Goal: Ask a question: Seek information or help from site administrators or community

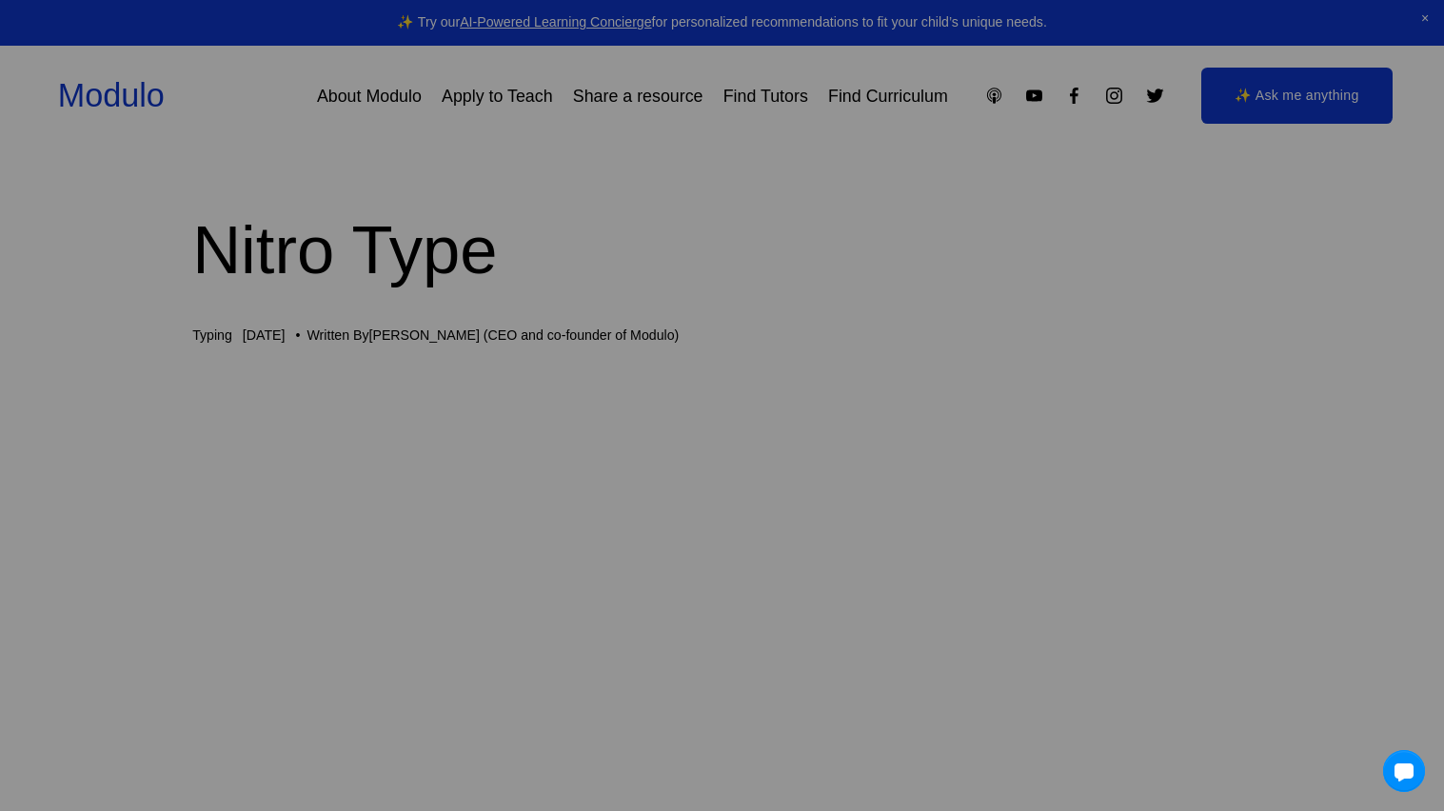
scroll to position [0, 33]
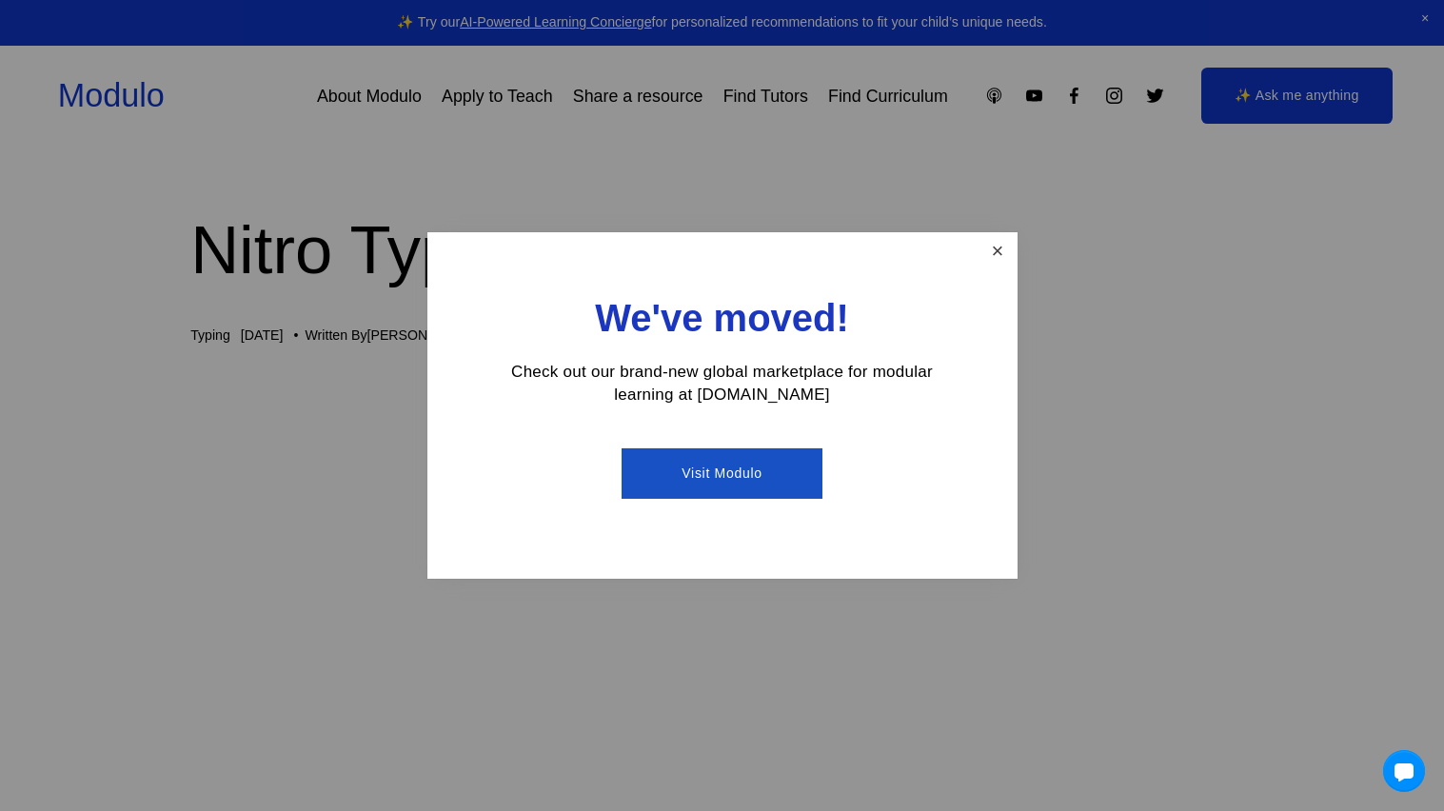
click at [981, 257] on link "Close" at bounding box center [996, 251] width 33 height 33
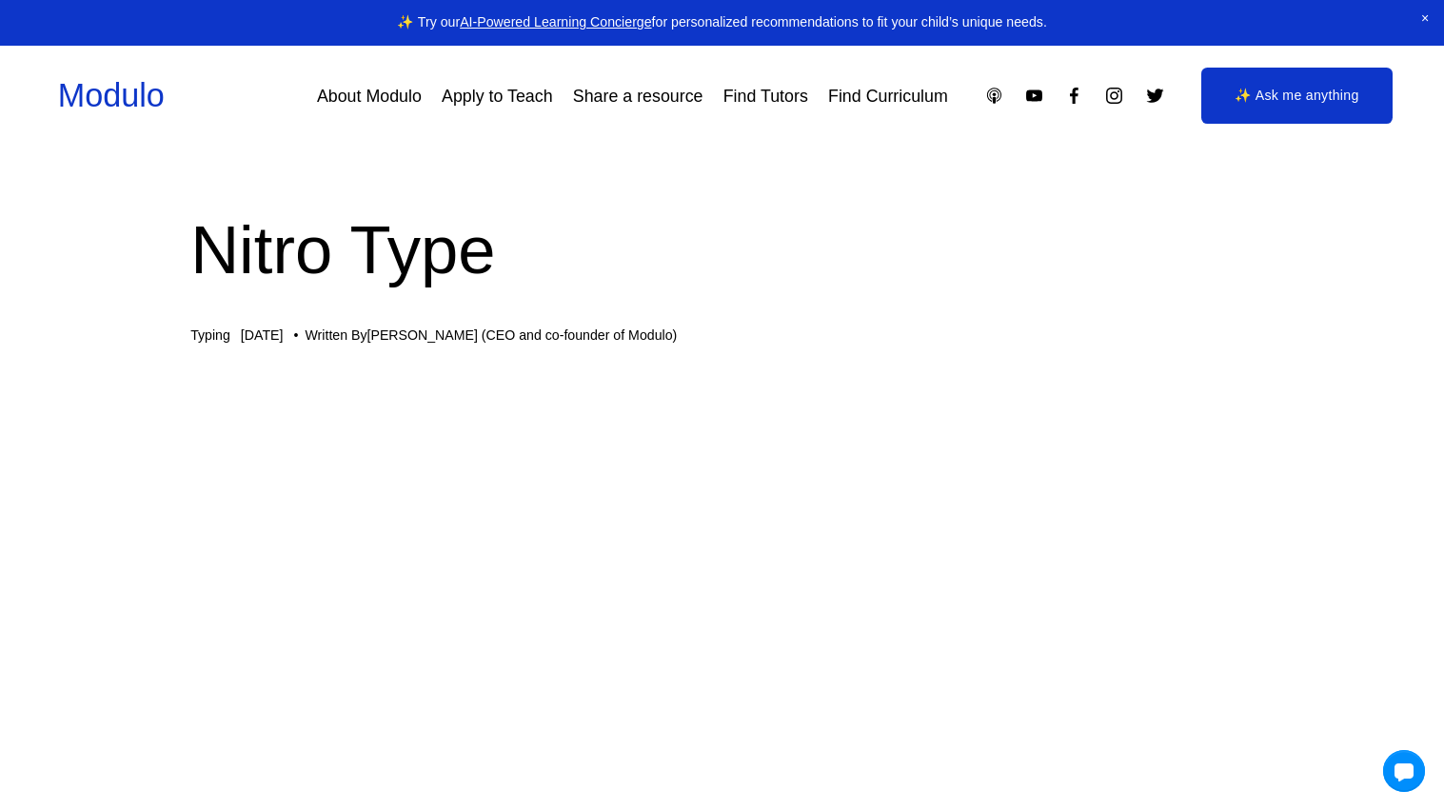
click at [1424, 15] on span "Close Announcement" at bounding box center [1425, 18] width 38 height 37
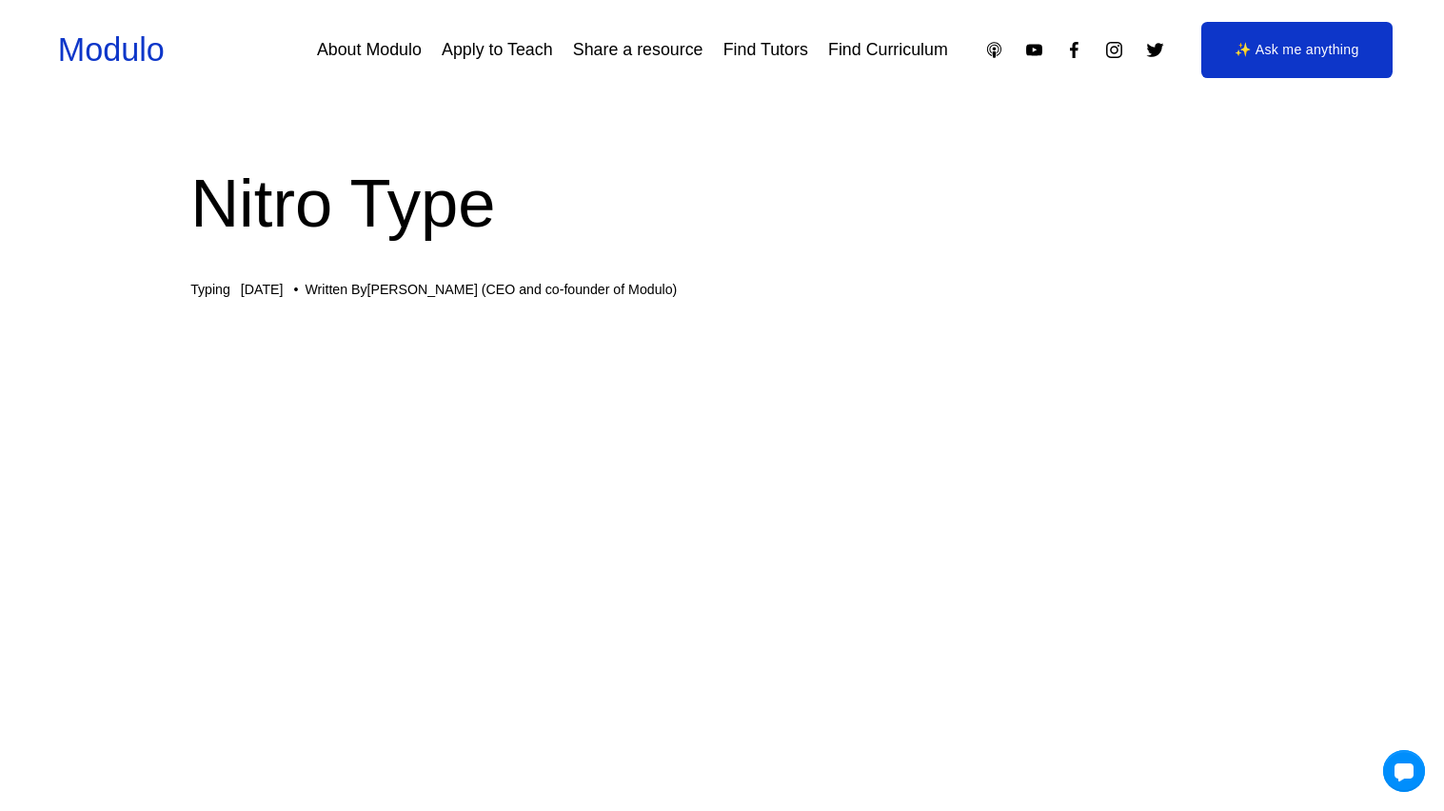
click at [1288, 52] on link "✨ Ask me anything" at bounding box center [1297, 50] width 192 height 57
